Goal: Check status: Check status

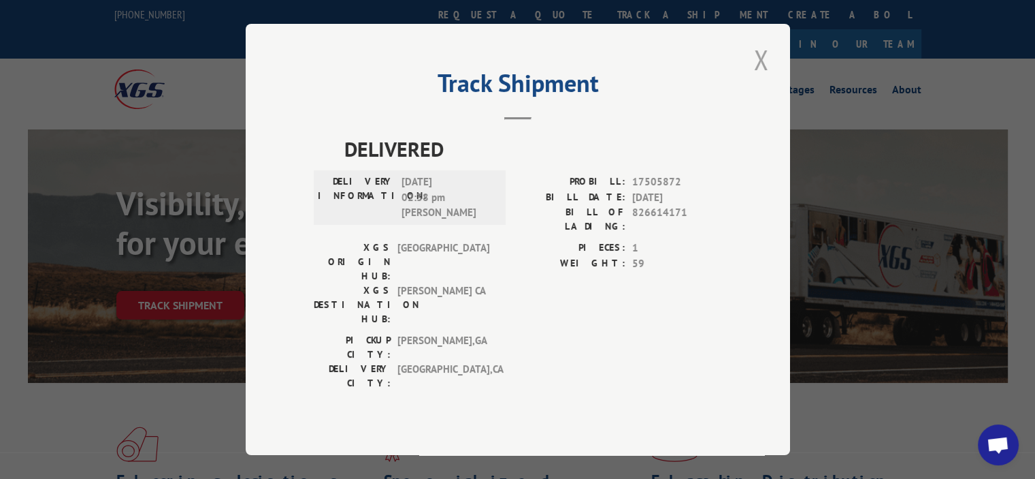
click at [760, 69] on button "Close modal" at bounding box center [761, 59] width 23 height 37
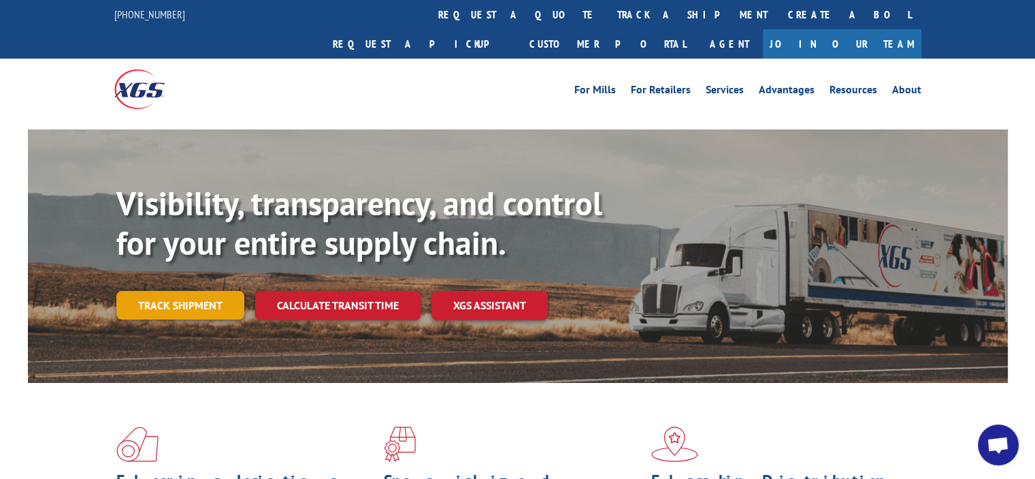
click at [194, 291] on link "Track shipment" at bounding box center [180, 305] width 128 height 29
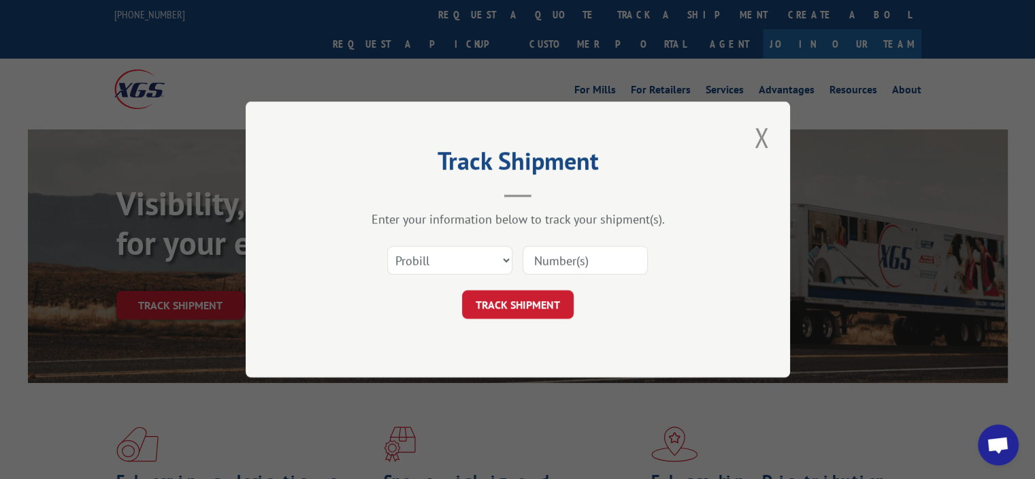
paste input "37042"
type input "37042"
drag, startPoint x: 438, startPoint y: 259, endPoint x: 430, endPoint y: 272, distance: 15.7
click at [438, 259] on select "Select category... Probill BOL PO" at bounding box center [449, 260] width 125 height 29
select select "bol"
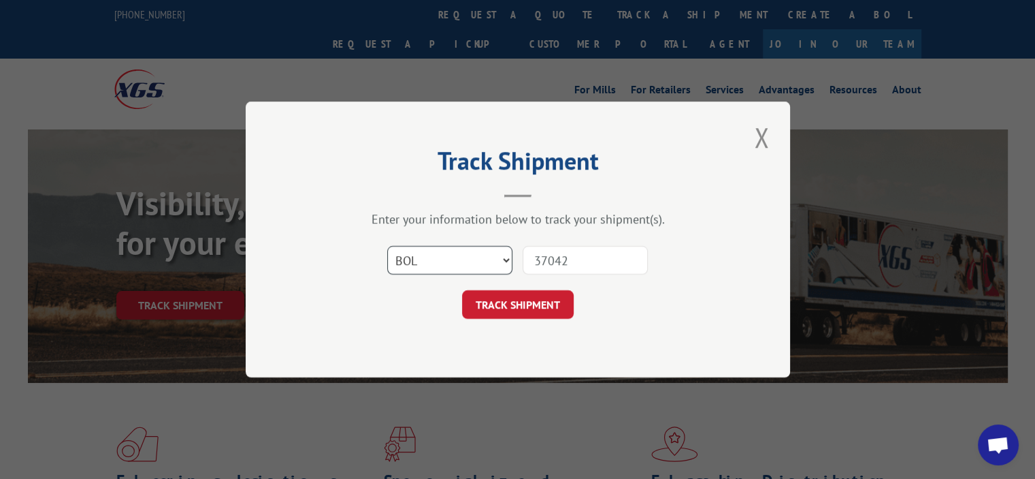
click at [387, 246] on select "Select category... Probill BOL PO" at bounding box center [449, 260] width 125 height 29
click at [481, 310] on button "TRACK SHIPMENT" at bounding box center [518, 304] width 112 height 29
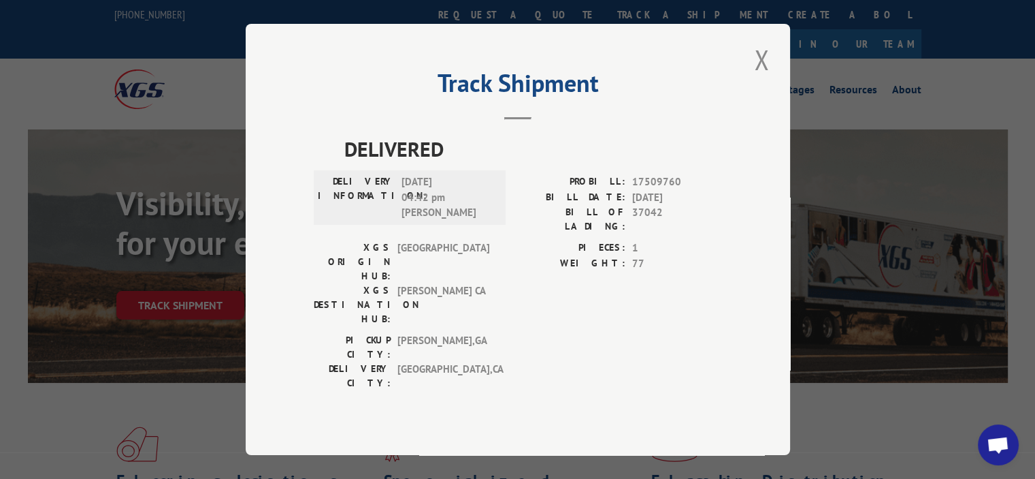
click at [501, 351] on div "DELIVERED DELIVERY INFORMATION: [DATE] 04:42 pm [PERSON_NAME]: 17509760 BILL DA…" at bounding box center [518, 283] width 408 height 300
drag, startPoint x: 391, startPoint y: 166, endPoint x: 482, endPoint y: 159, distance: 91.5
click at [477, 159] on span "DELIVERED" at bounding box center [533, 148] width 378 height 31
click at [485, 159] on span "DELIVERED" at bounding box center [533, 148] width 378 height 31
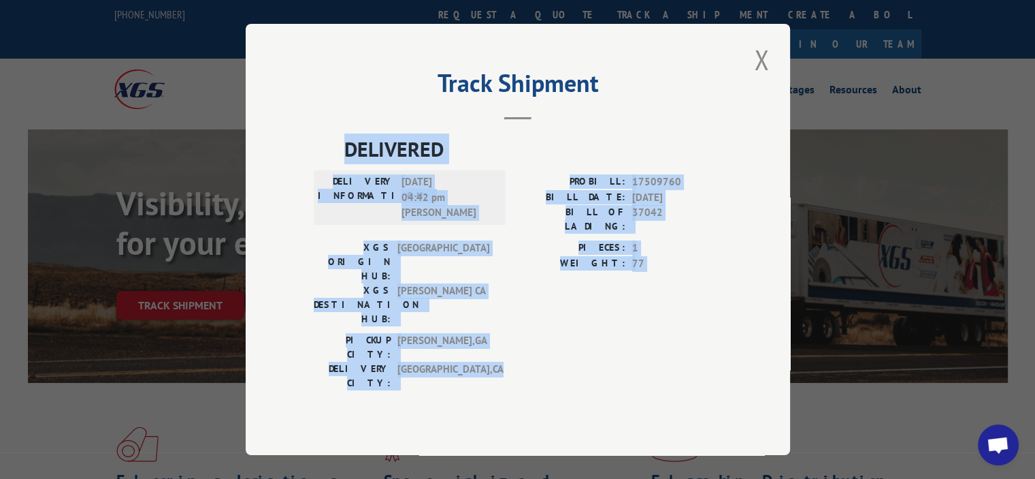
drag, startPoint x: 455, startPoint y: 301, endPoint x: 286, endPoint y: 144, distance: 230.3
click at [286, 144] on div "Track Shipment DELIVERED DELIVERY INFORMATION: [DATE] 04:42 pm [PERSON_NAME]: 1…" at bounding box center [518, 239] width 545 height 431
copy div "DELIVERED DELIVERY INFORMATION: [DATE] 04:42 pm [PERSON_NAME]: 17509760 BILL DA…"
